Goal: Task Accomplishment & Management: Manage account settings

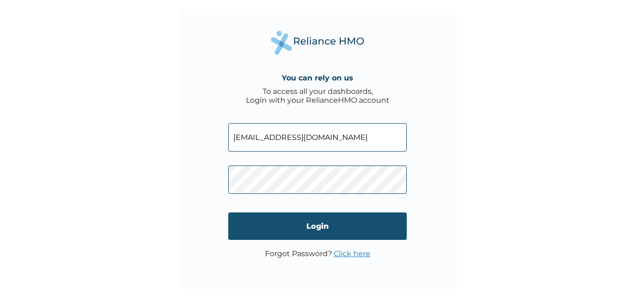
click at [314, 225] on input "Login" at bounding box center [317, 225] width 179 height 27
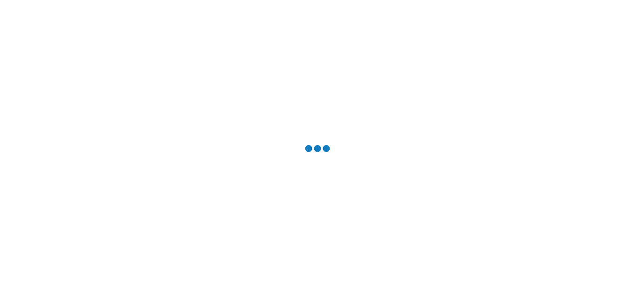
click at [342, 249] on div at bounding box center [317, 149] width 635 height 298
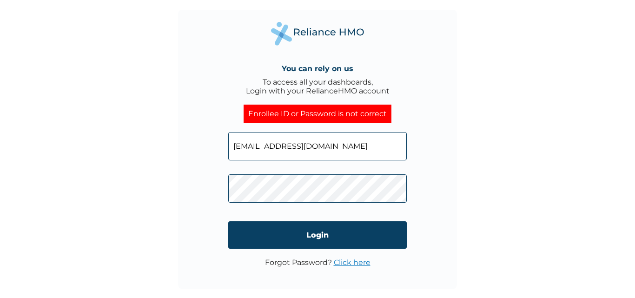
click at [354, 261] on link "Click here" at bounding box center [352, 262] width 37 height 9
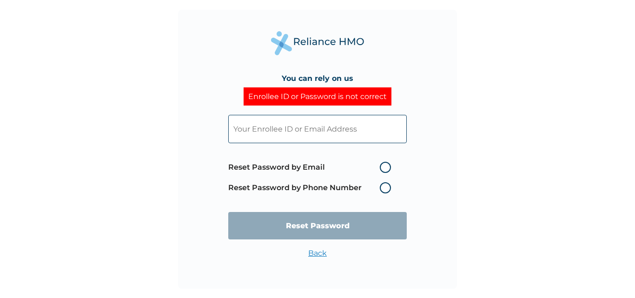
click at [386, 185] on label "Reset Password by Phone Number" at bounding box center [311, 187] width 167 height 11
click at [385, 187] on label "Reset Password by Phone Number" at bounding box center [311, 187] width 167 height 11
click at [385, 167] on label "Reset Password by Email" at bounding box center [311, 167] width 167 height 11
click at [382, 167] on input "Reset Password by Email" at bounding box center [374, 167] width 15 height 15
radio input "true"
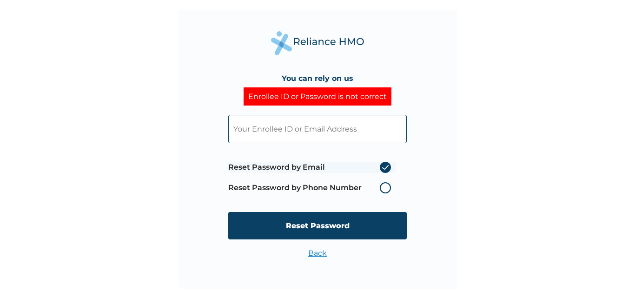
click at [306, 130] on input "text" at bounding box center [317, 129] width 179 height 28
type input "[EMAIL_ADDRESS][DOMAIN_NAME]"
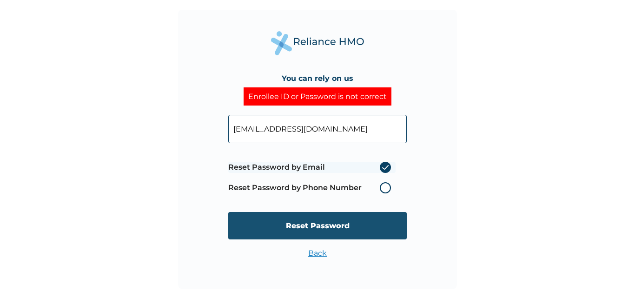
click at [331, 222] on input "Reset Password" at bounding box center [317, 225] width 179 height 27
